Goal: Task Accomplishment & Management: Manage account settings

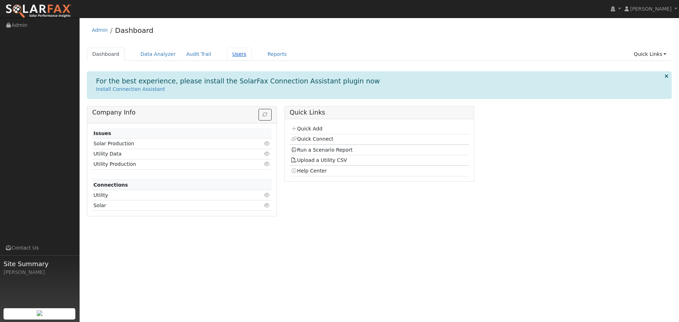
click at [227, 55] on link "Users" at bounding box center [239, 54] width 25 height 13
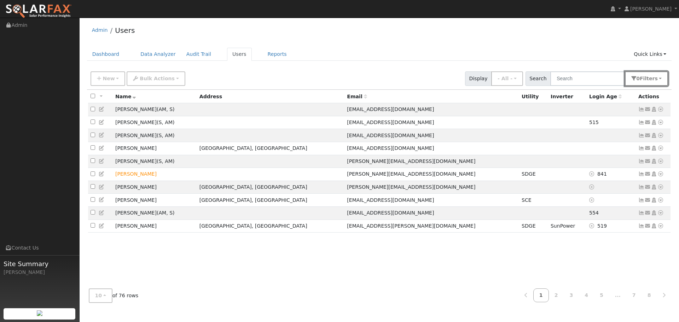
click at [655, 77] on span "s" at bounding box center [655, 79] width 3 height 6
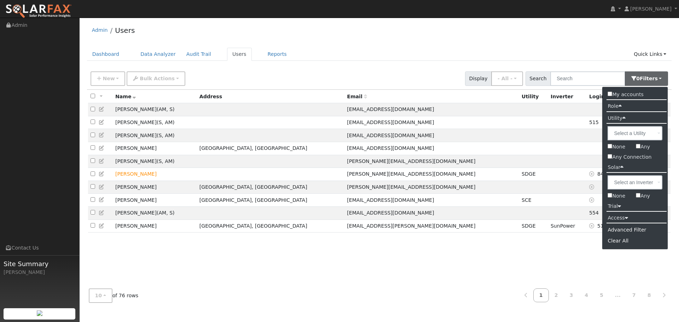
click at [625, 220] on icon at bounding box center [626, 217] width 3 height 5
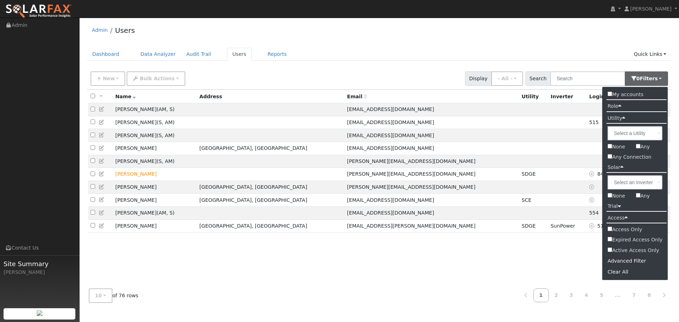
click at [622, 227] on label "Access Only" at bounding box center [635, 229] width 66 height 10
click at [612, 227] on input "Access Only" at bounding box center [609, 229] width 5 height 5
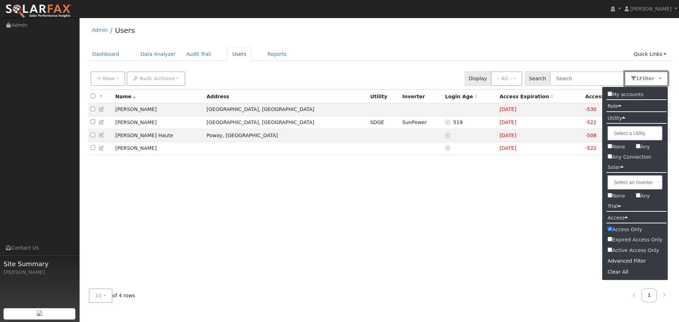
click at [642, 73] on button "1 Filter" at bounding box center [646, 78] width 44 height 14
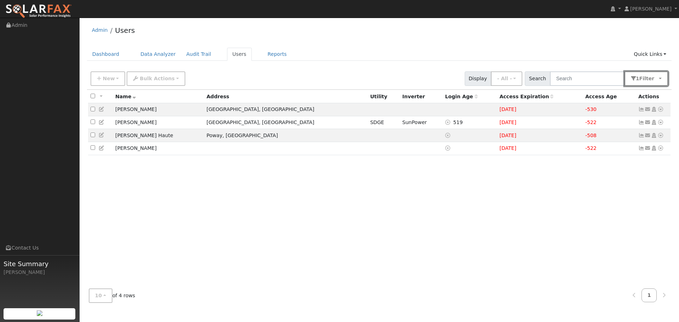
click at [631, 73] on button "1 Filter" at bounding box center [646, 78] width 44 height 14
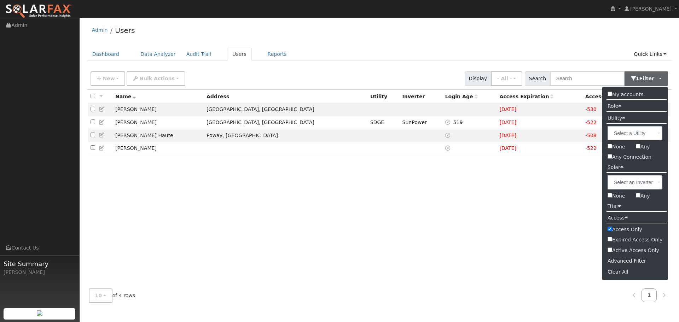
click at [609, 230] on input "Access Only" at bounding box center [609, 229] width 5 height 5
checkbox input "false"
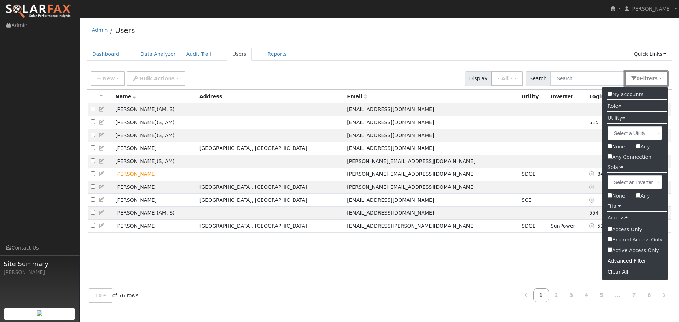
click at [641, 78] on button "0 Filter s" at bounding box center [646, 78] width 43 height 14
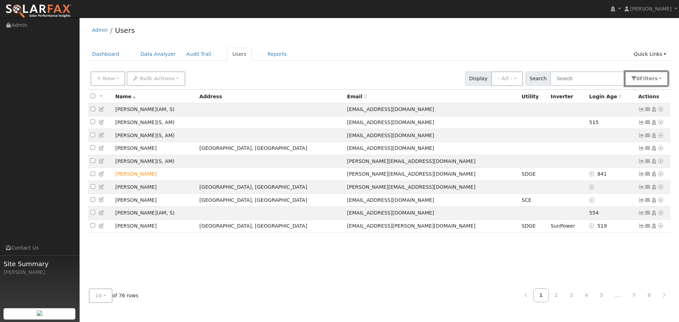
click at [641, 85] on button "0 Filter s" at bounding box center [646, 78] width 43 height 14
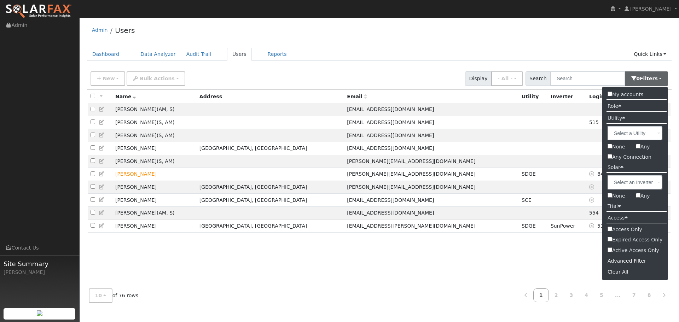
click at [609, 251] on input "Active Access Only" at bounding box center [609, 249] width 5 height 5
checkbox input "true"
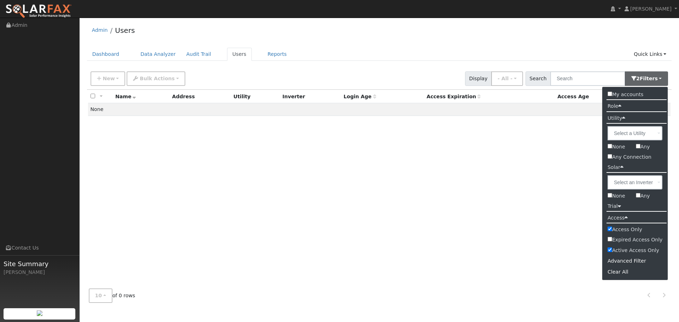
click at [610, 230] on input "Access Only" at bounding box center [609, 229] width 5 height 5
checkbox input "false"
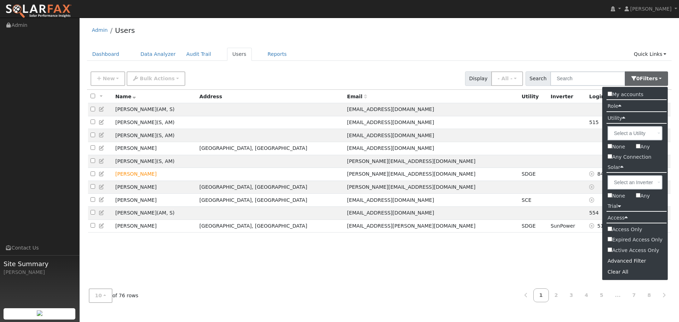
click at [610, 251] on input "Active Access Only" at bounding box center [609, 249] width 5 height 5
checkbox input "true"
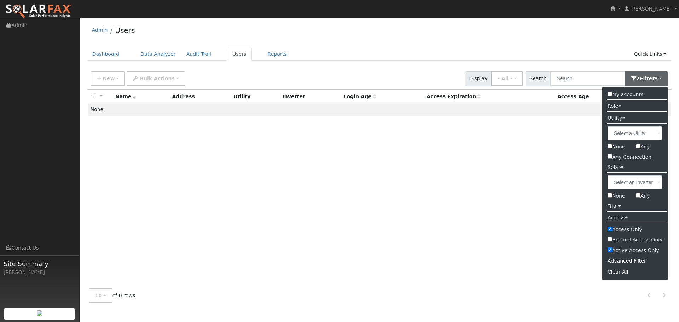
click at [611, 252] on label "Active Access Only" at bounding box center [635, 250] width 66 height 10
click at [611, 252] on input "Active Access Only" at bounding box center [609, 249] width 5 height 5
checkbox input "false"
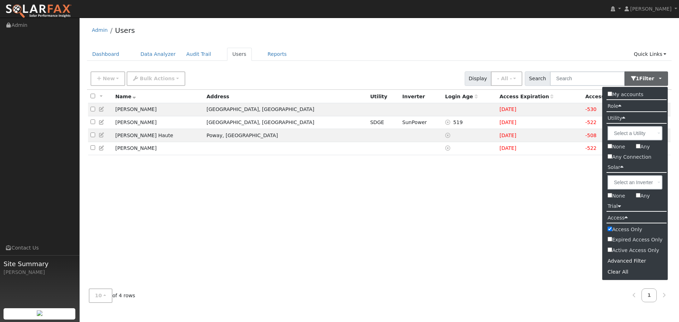
click at [638, 195] on input "Any" at bounding box center [638, 195] width 5 height 5
checkbox input "true"
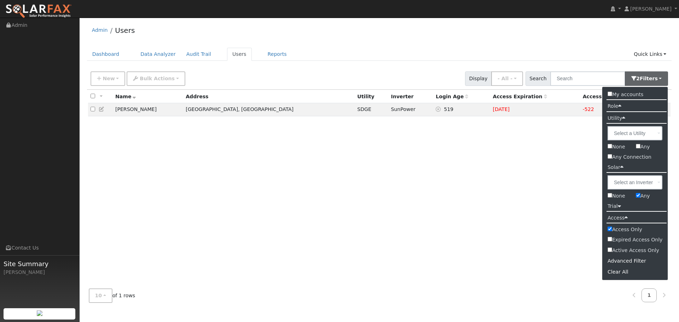
click at [609, 231] on input "Access Only" at bounding box center [609, 229] width 5 height 5
checkbox input "false"
